Goal: Task Accomplishment & Management: Manage account settings

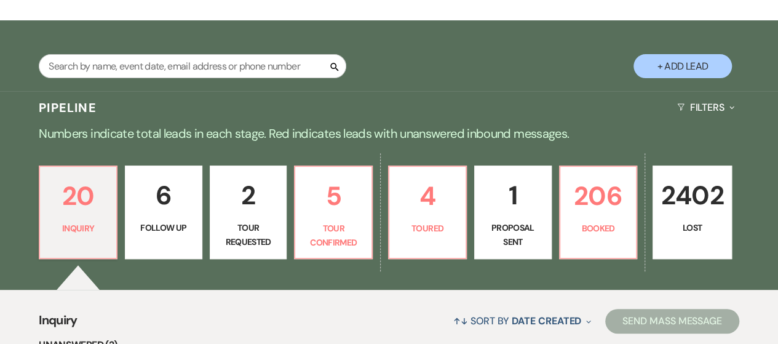
scroll to position [185, 0]
click at [205, 67] on input "text" at bounding box center [193, 66] width 308 height 24
type input "[DEMOGRAPHIC_DATA]"
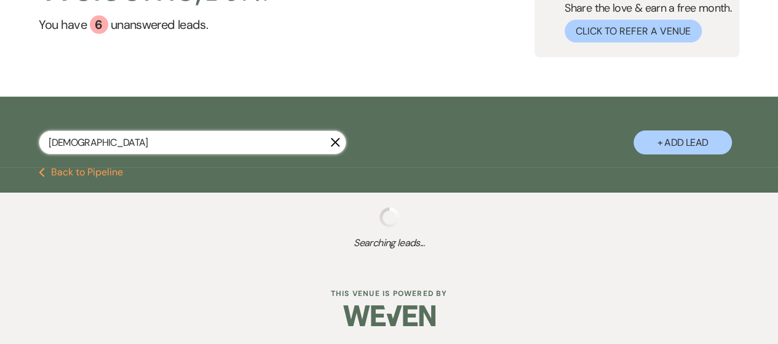
select select "8"
select select "10"
select select "8"
select select "6"
select select "8"
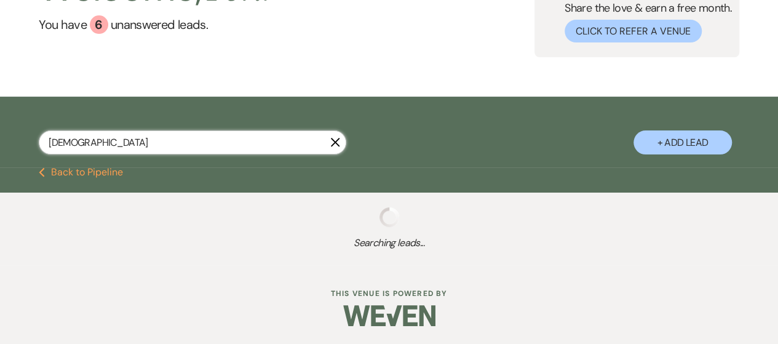
select select "10"
select select "8"
select select "5"
select select "8"
select select "5"
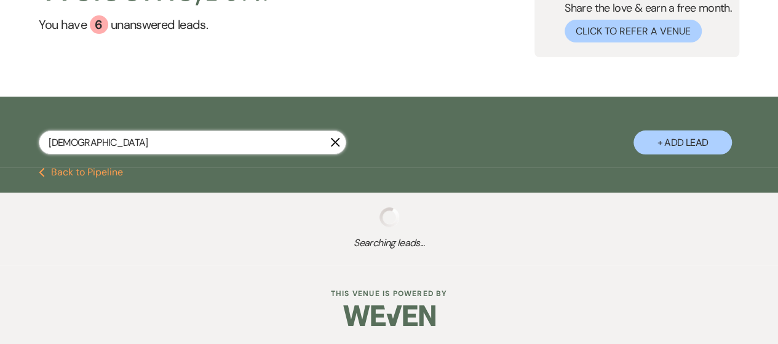
select select "8"
select select "5"
select select "8"
select select "5"
select select "8"
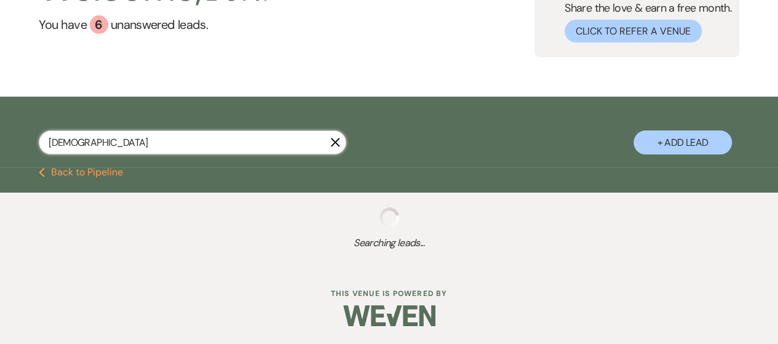
select select "5"
select select "8"
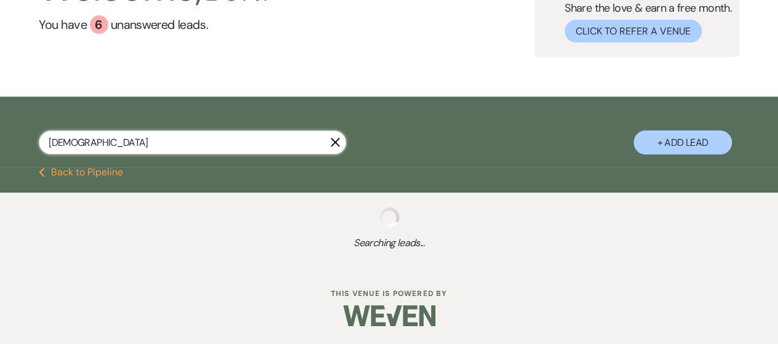
select select "8"
select select "2"
select select "8"
select select "2"
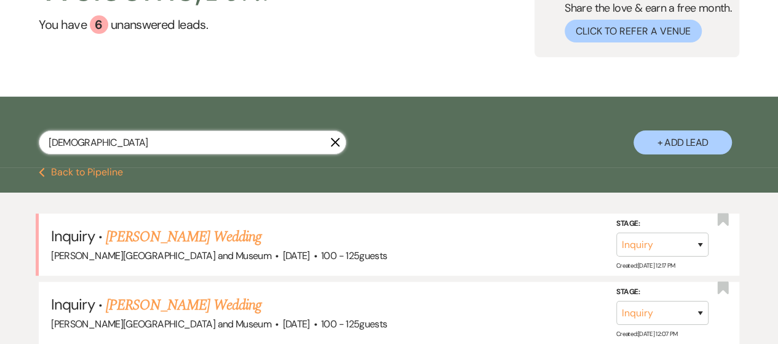
scroll to position [185, 0]
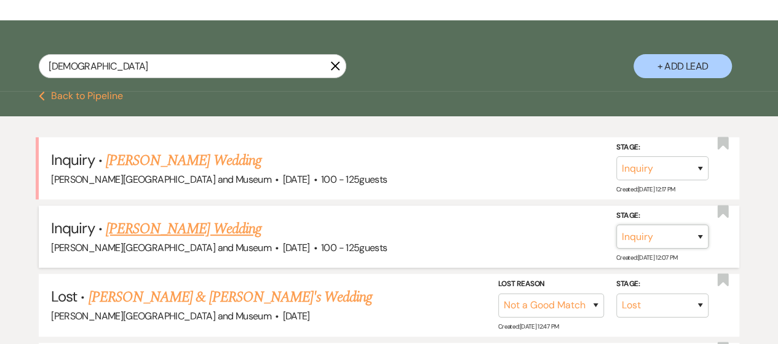
click at [637, 239] on select "Inquiry Follow Up Tour Requested Tour Confirmed Toured Proposal Sent Booked Lost" at bounding box center [663, 237] width 92 height 24
click at [162, 233] on link "[PERSON_NAME] Wedding" at bounding box center [184, 229] width 156 height 22
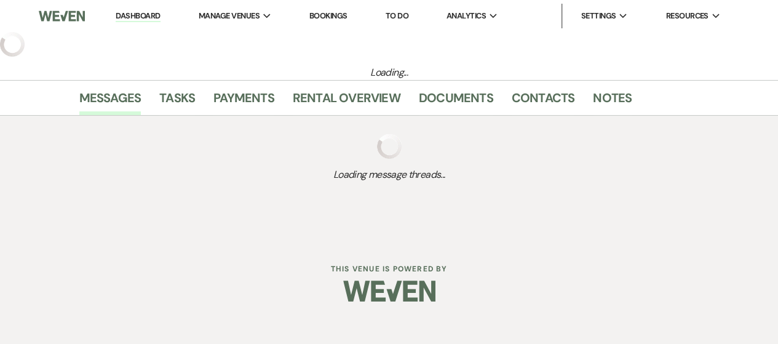
select select "5"
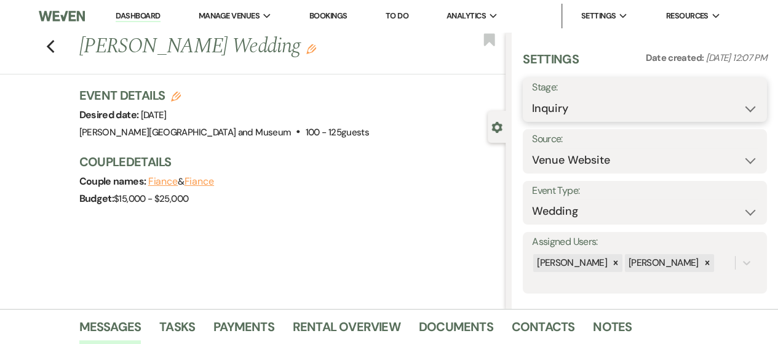
click at [560, 109] on select "Inquiry Follow Up Tour Requested Tour Confirmed Toured Proposal Sent Booked Lost" at bounding box center [645, 109] width 226 height 24
select select "8"
click at [532, 97] on select "Inquiry Follow Up Tour Requested Tour Confirmed Toured Proposal Sent Booked Lost" at bounding box center [645, 109] width 226 height 24
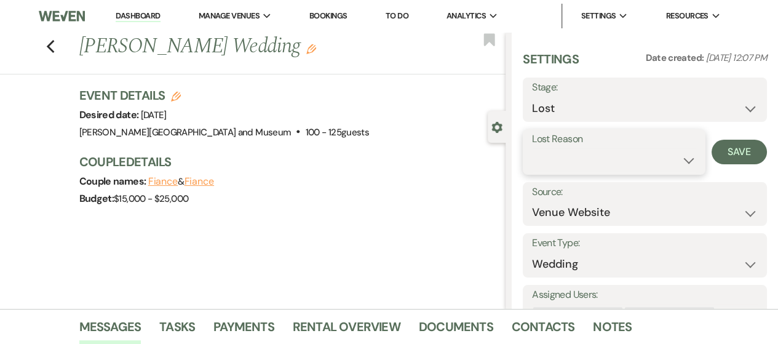
click at [550, 166] on select "Booked Elsewhere Budget Date Unavailable No Response Not a Good Match Capacity …" at bounding box center [614, 160] width 164 height 24
select select "4"
click at [532, 148] on select "Booked Elsewhere Budget Date Unavailable No Response Not a Good Match Capacity …" at bounding box center [614, 160] width 164 height 24
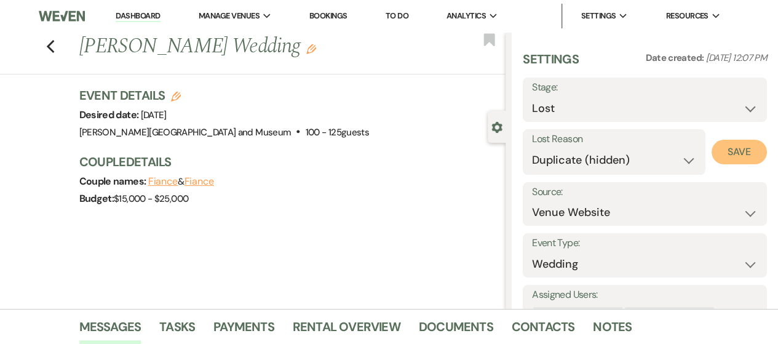
click at [733, 152] on button "Save" at bounding box center [739, 152] width 55 height 25
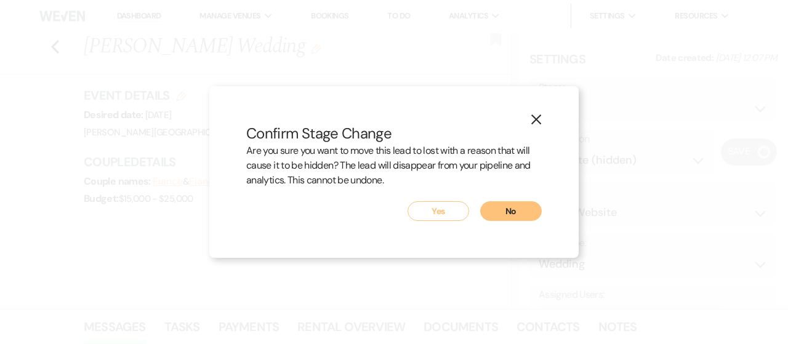
click at [442, 212] on button "Yes" at bounding box center [438, 211] width 62 height 20
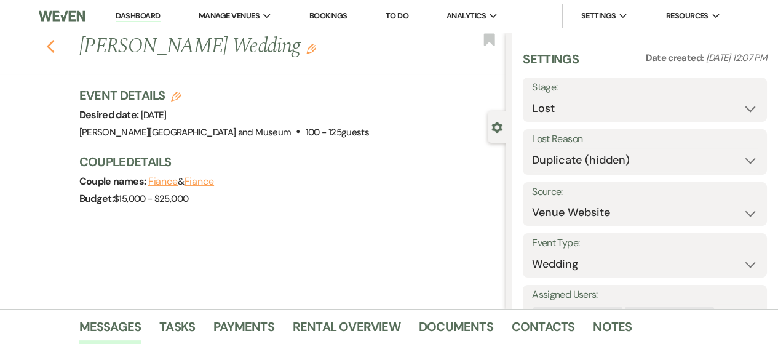
click at [52, 49] on icon "Previous" at bounding box center [50, 46] width 9 height 15
select select "8"
select select "4"
select select "8"
select select "10"
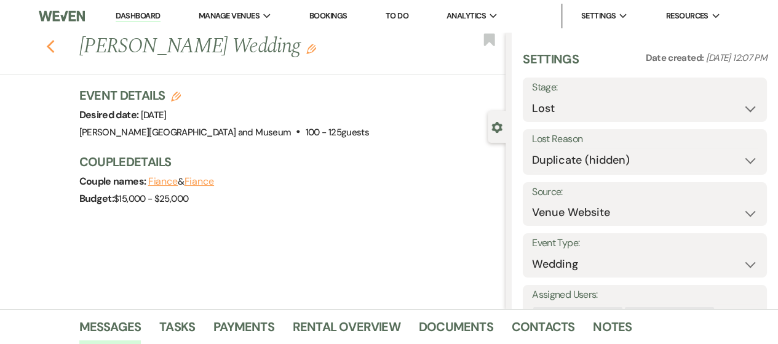
select select "8"
select select "6"
select select "8"
select select "10"
select select "8"
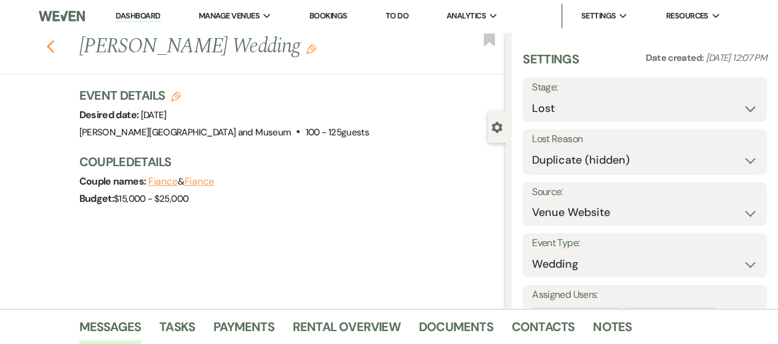
select select "5"
select select "8"
select select "5"
select select "8"
select select "5"
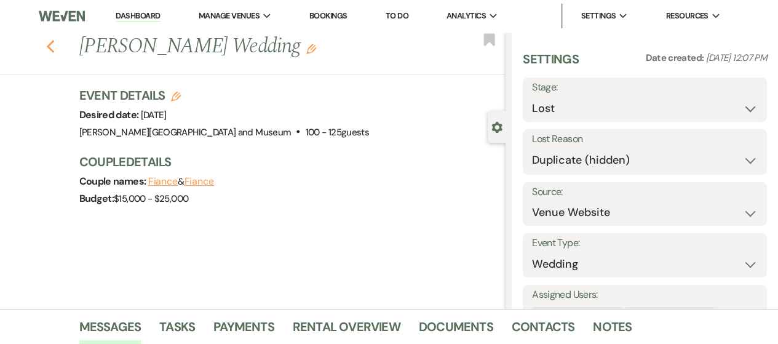
select select "8"
select select "5"
select select "8"
select select "5"
select select "8"
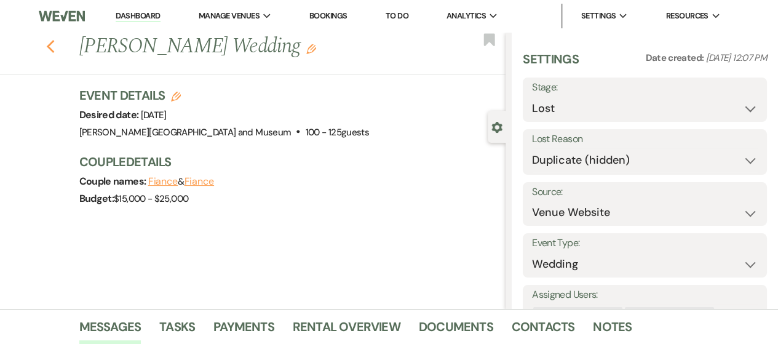
select select "8"
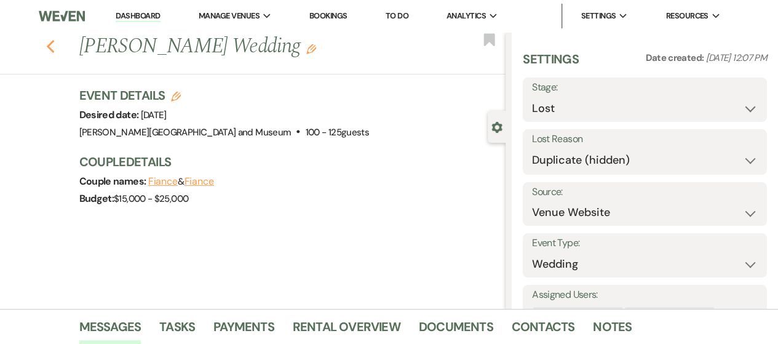
select select "2"
select select "8"
select select "2"
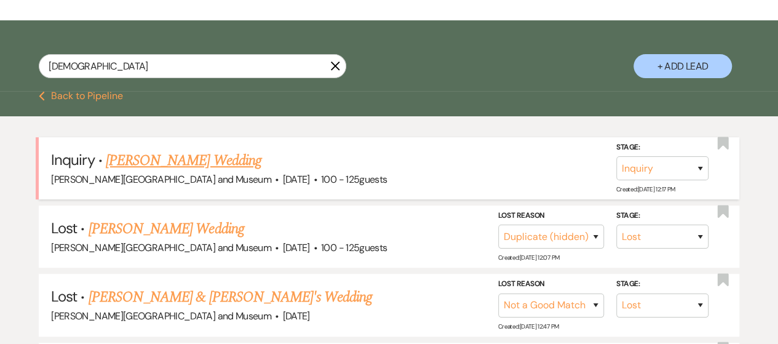
click at [174, 159] on link "[PERSON_NAME] Wedding" at bounding box center [184, 161] width 156 height 22
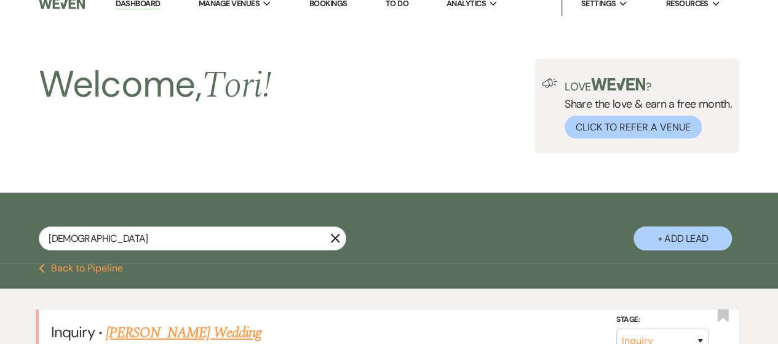
select select "1"
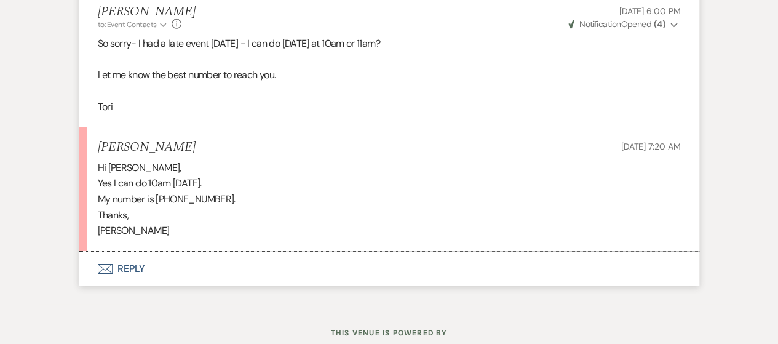
scroll to position [1981, 0]
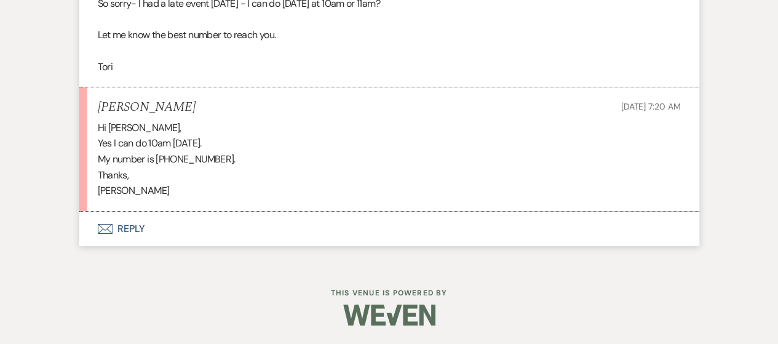
click at [114, 246] on button "Envelope Reply" at bounding box center [389, 229] width 620 height 34
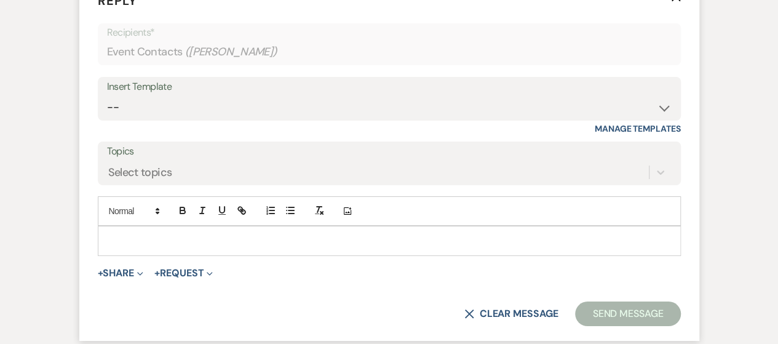
scroll to position [2215, 0]
click at [122, 278] on button "+ Share Expand" at bounding box center [121, 273] width 46 height 10
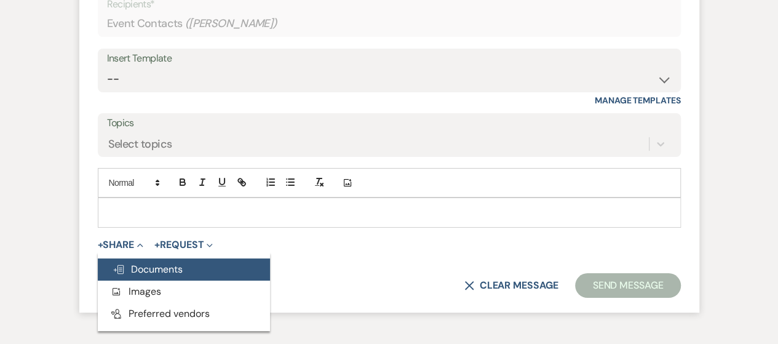
scroll to position [2337, 0]
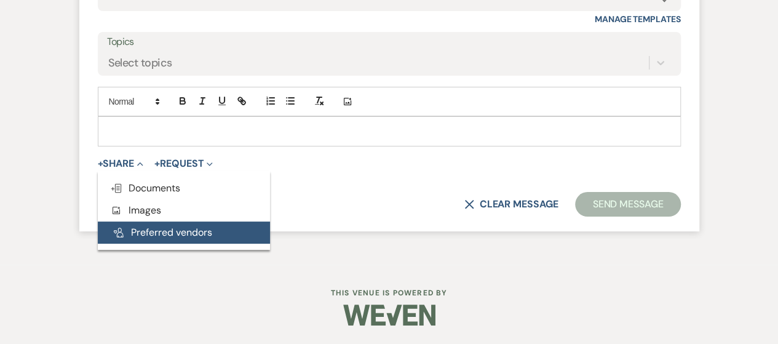
click at [132, 240] on button "Pref Vendors Preferred vendors" at bounding box center [184, 232] width 172 height 22
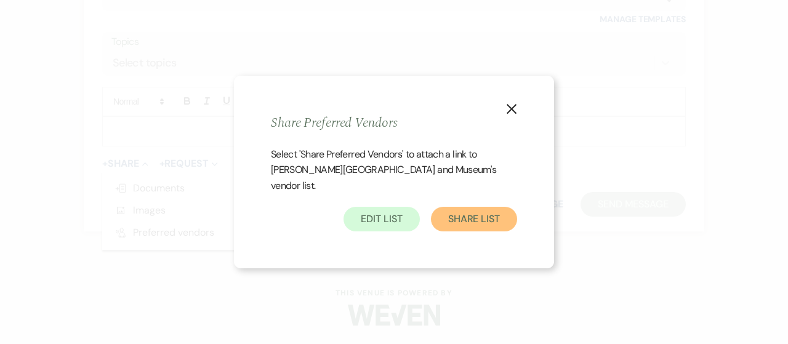
click at [452, 214] on button "Share List" at bounding box center [474, 219] width 86 height 25
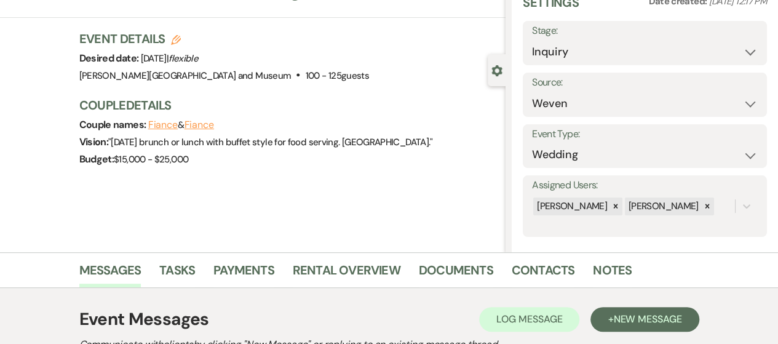
scroll to position [0, 0]
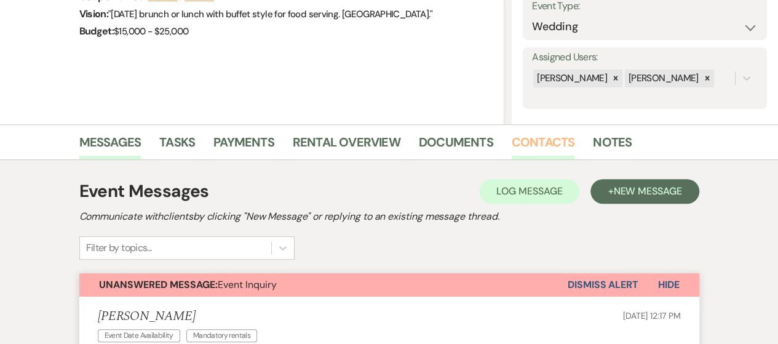
click at [522, 136] on link "Contacts" at bounding box center [543, 145] width 63 height 27
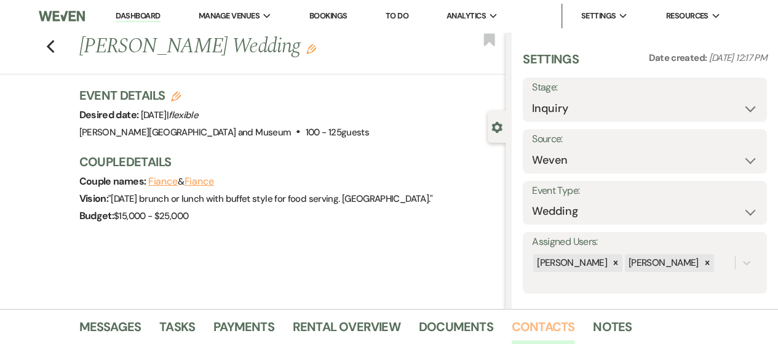
scroll to position [123, 0]
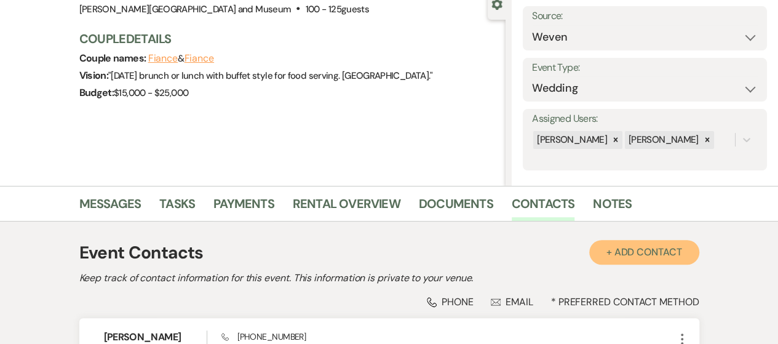
click at [613, 247] on button "+ Add Contact" at bounding box center [644, 252] width 110 height 25
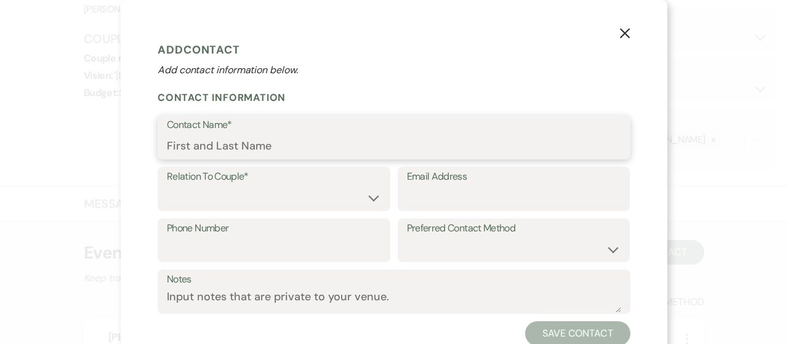
click at [250, 147] on input "Contact Name*" at bounding box center [394, 146] width 454 height 24
click at [620, 39] on button "X" at bounding box center [624, 33] width 18 height 22
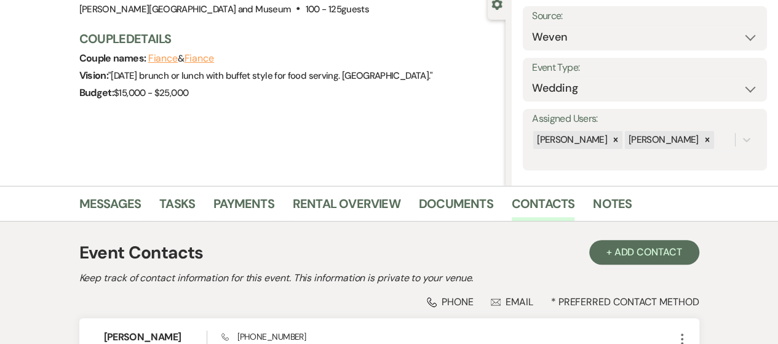
scroll to position [0, 0]
click at [121, 202] on link "Messages" at bounding box center [110, 207] width 62 height 27
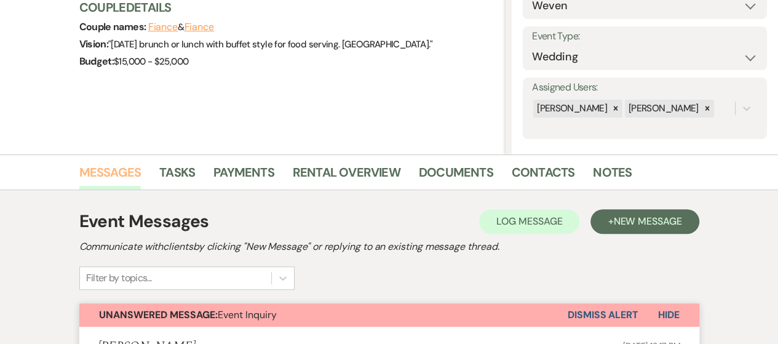
scroll to position [132, 0]
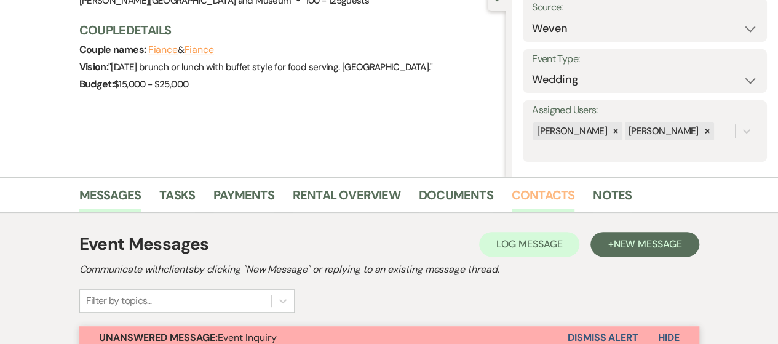
click at [532, 198] on link "Contacts" at bounding box center [543, 198] width 63 height 27
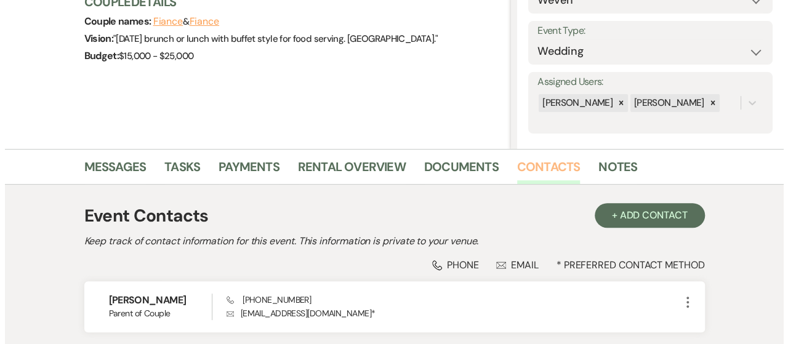
scroll to position [257, 0]
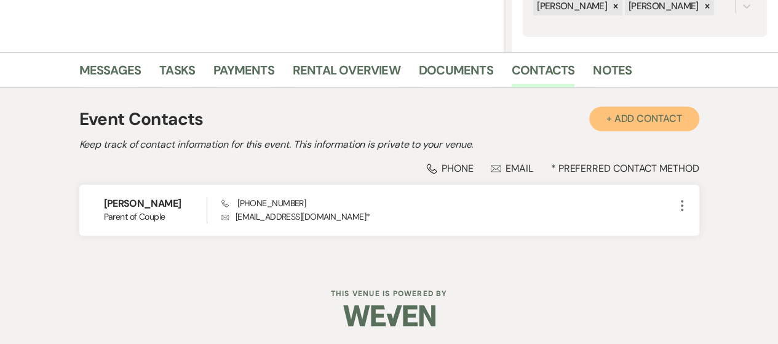
click at [629, 114] on button "+ Add Contact" at bounding box center [644, 118] width 110 height 25
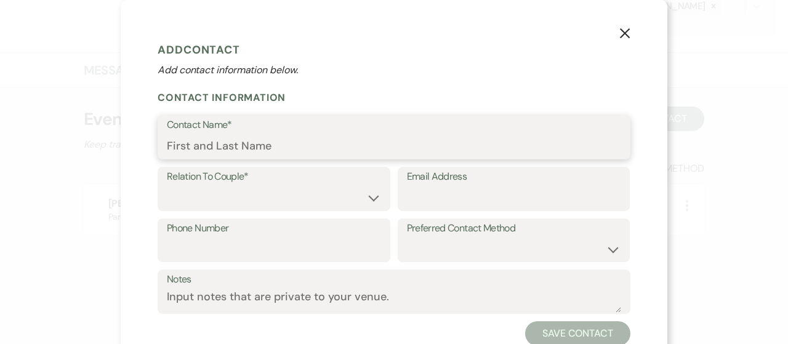
click at [244, 151] on input "Contact Name*" at bounding box center [394, 146] width 454 height 24
type input "[PERSON_NAME]"
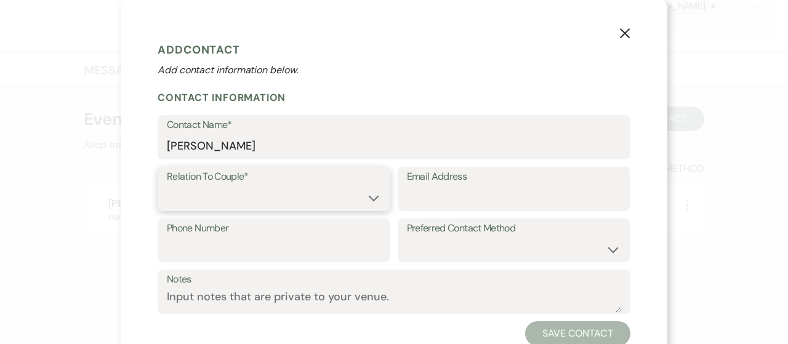
click at [291, 199] on select "Couple Planner Parent of Couple Family Member Friend Other" at bounding box center [274, 198] width 214 height 24
select select "1"
click at [167, 186] on select "Couple Planner Parent of Couple Family Member Friend Other" at bounding box center [274, 198] width 214 height 24
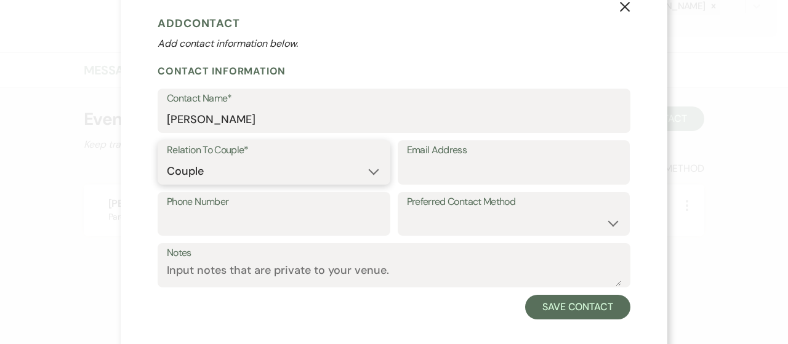
scroll to position [38, 0]
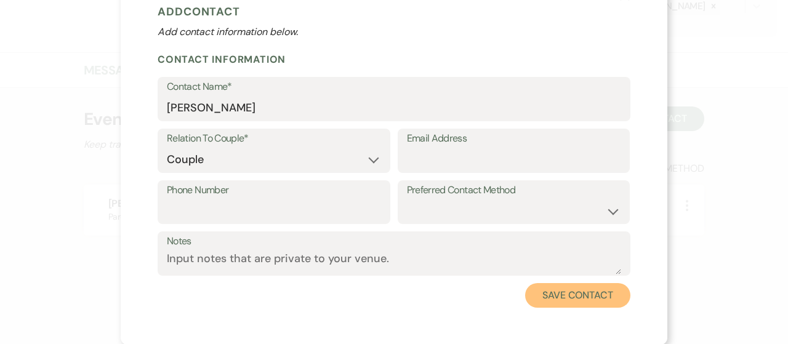
click at [545, 298] on button "Save Contact" at bounding box center [577, 295] width 105 height 25
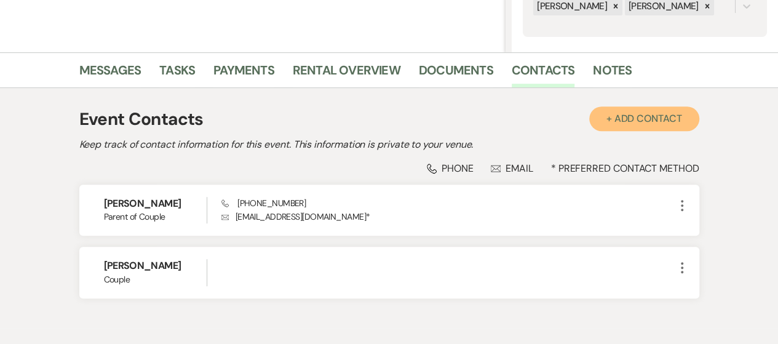
click at [621, 110] on button "+ Add Contact" at bounding box center [644, 118] width 110 height 25
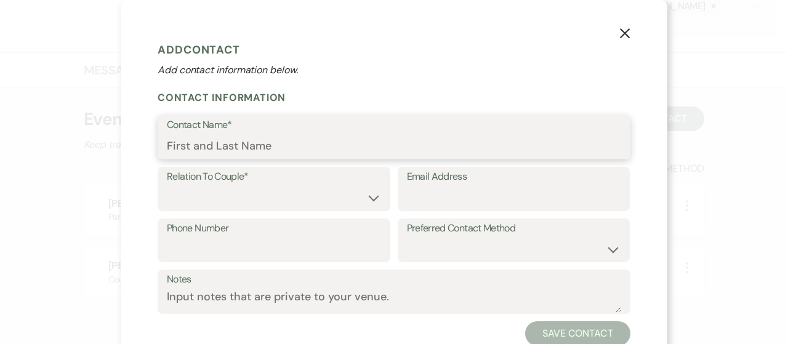
click at [188, 152] on input "Contact Name*" at bounding box center [394, 146] width 454 height 24
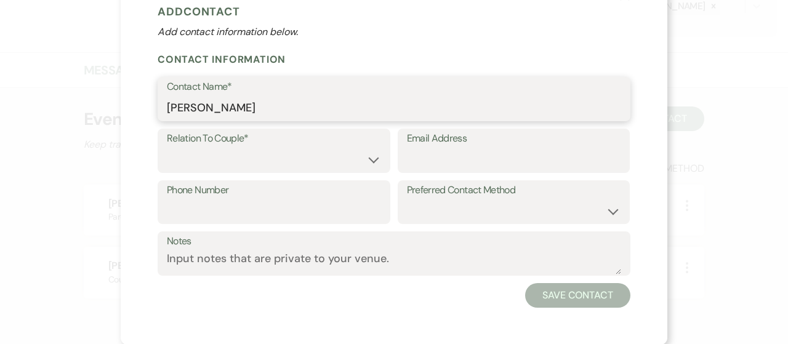
type input "[PERSON_NAME]"
click at [206, 162] on select "Couple Planner Parent of Couple Family Member Friend Other" at bounding box center [274, 160] width 214 height 24
select select "1"
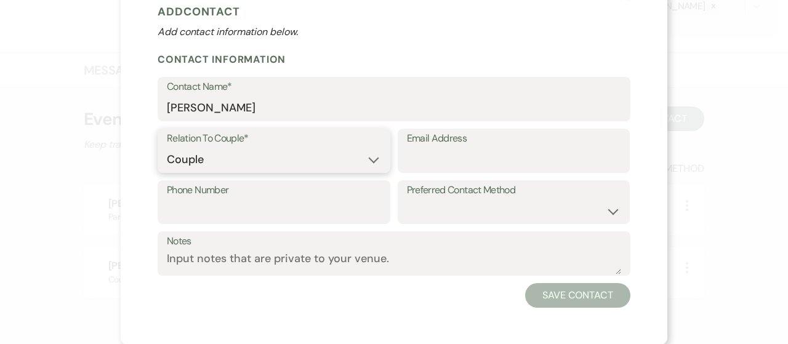
click at [167, 148] on select "Couple Planner Parent of Couple Family Member Friend Other" at bounding box center [274, 160] width 214 height 24
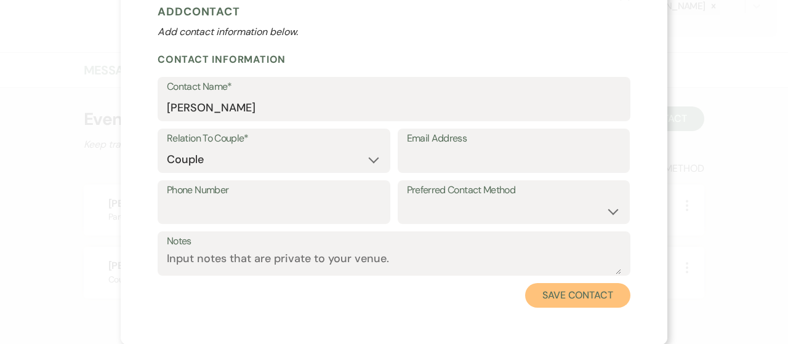
click at [549, 293] on button "Save Contact" at bounding box center [577, 295] width 105 height 25
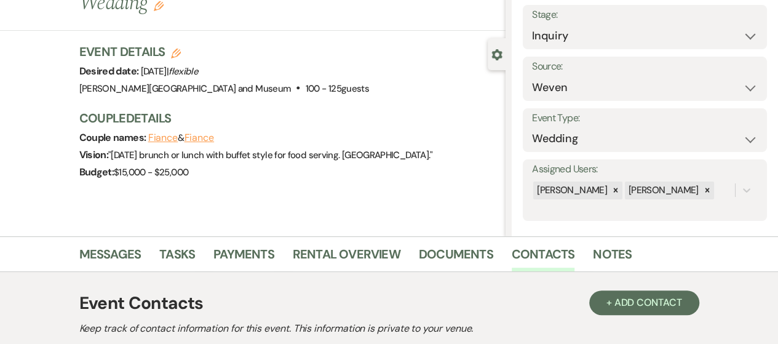
scroll to position [0, 0]
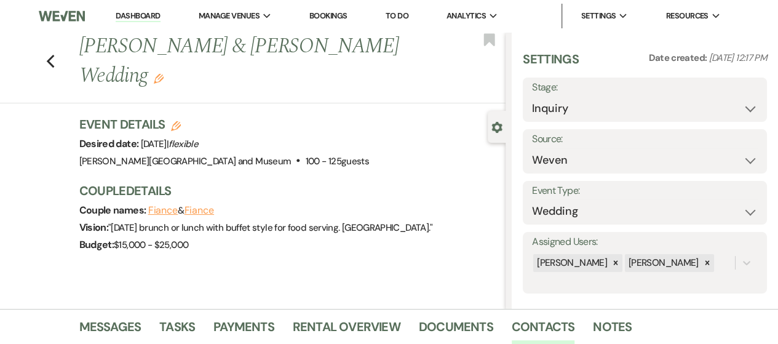
click at [122, 17] on link "Dashboard" at bounding box center [138, 16] width 44 height 12
select select "8"
select select "4"
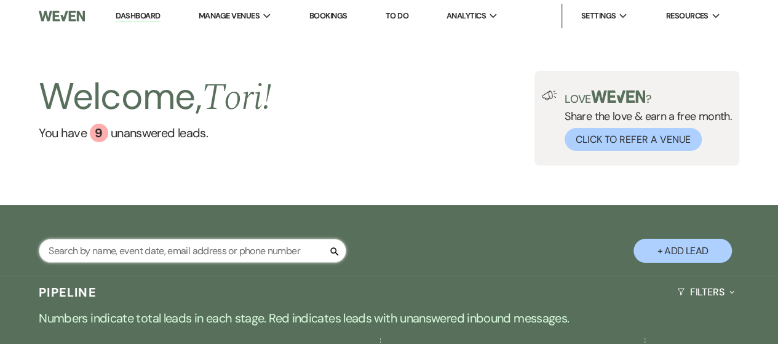
click at [169, 245] on input "text" at bounding box center [193, 251] width 308 height 24
type input "[PERSON_NAME]"
select select "8"
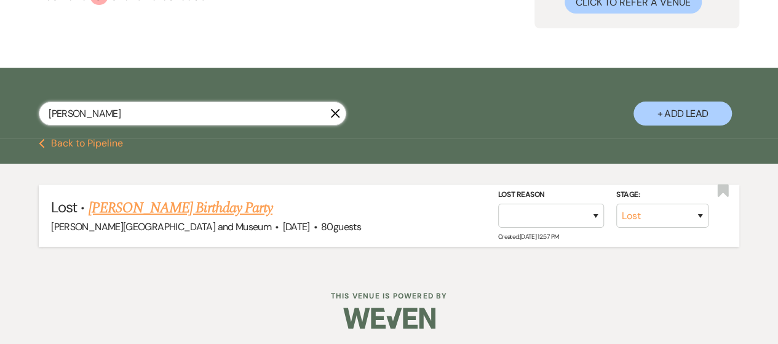
scroll to position [139, 0]
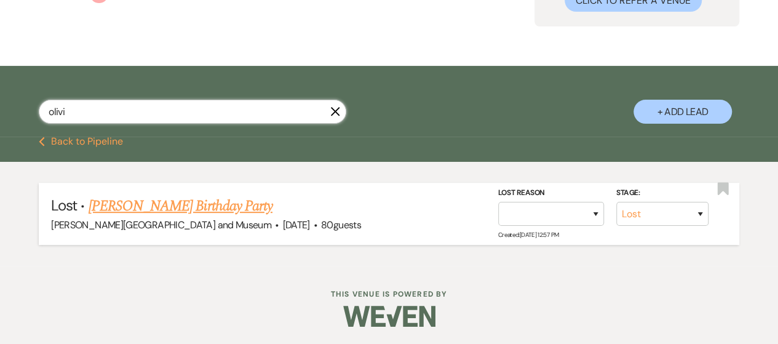
type input "[PERSON_NAME]"
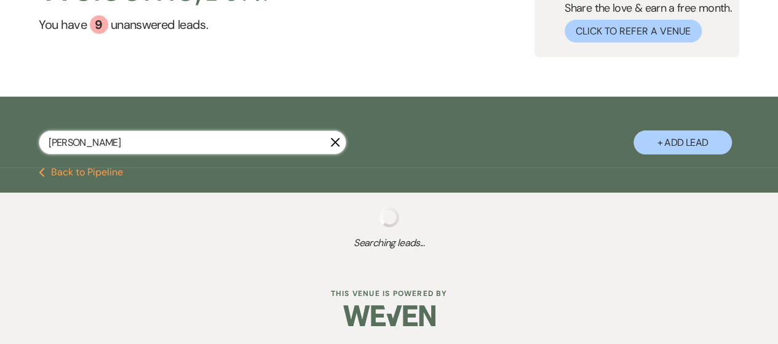
scroll to position [139, 0]
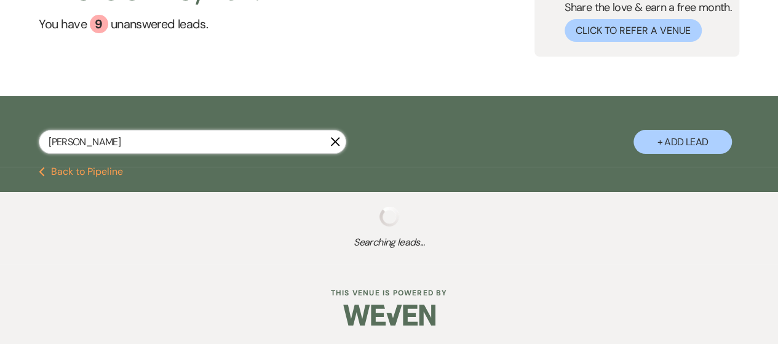
select select "9"
select select "8"
select select "5"
select select "8"
select select "4"
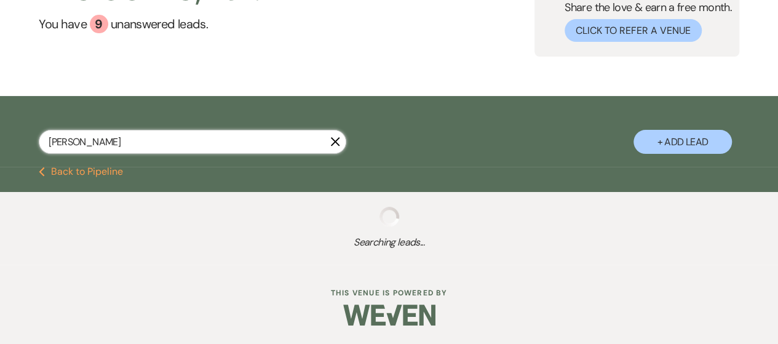
select select "8"
select select "5"
select select "8"
select select "5"
select select "8"
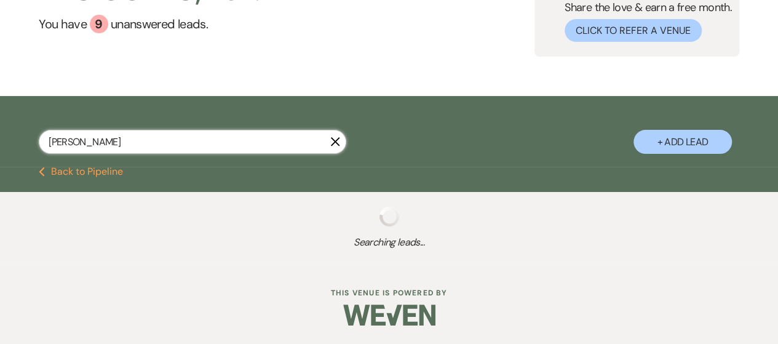
select select "10"
select select "8"
select select "5"
select select "8"
select select "5"
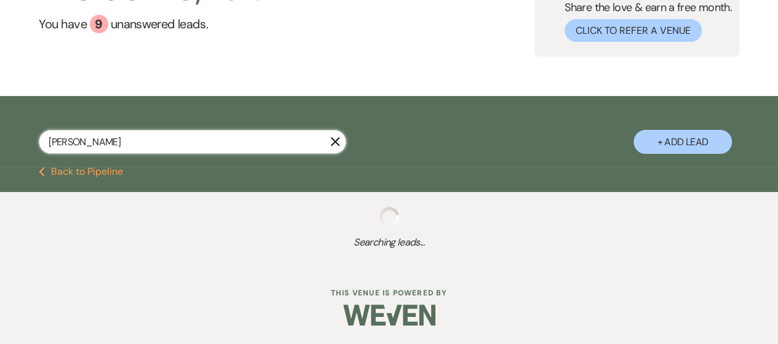
select select "8"
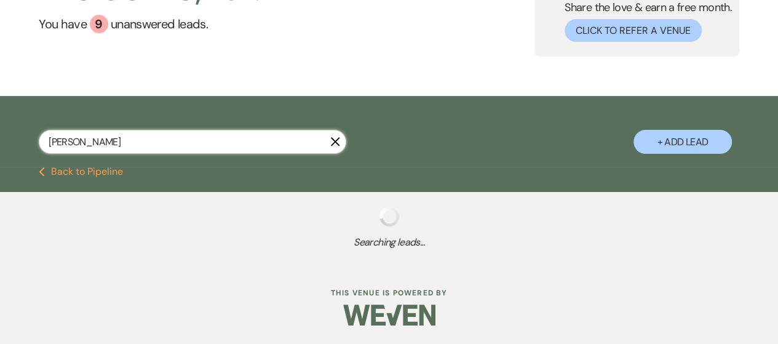
select select "8"
select select "2"
select select "8"
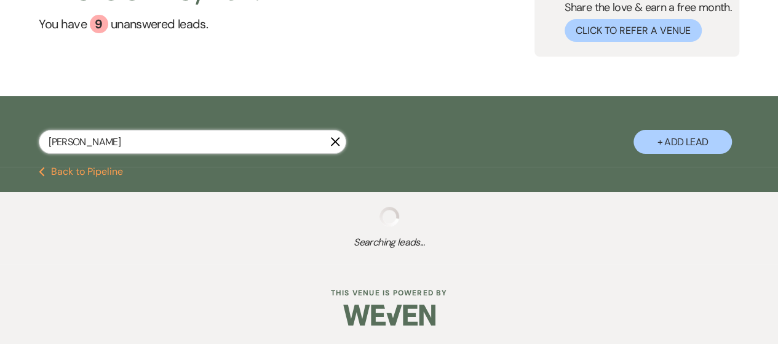
select select "2"
select select "8"
select select "2"
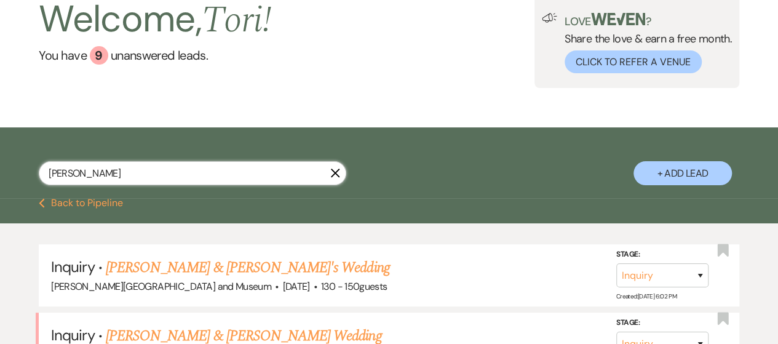
scroll to position [0, 0]
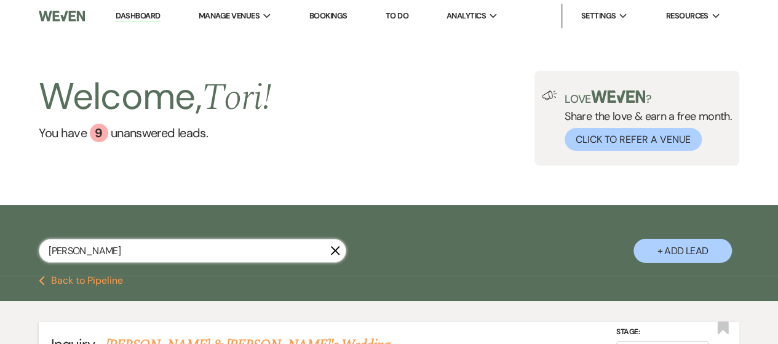
type input "[PERSON_NAME]"
